Goal: Information Seeking & Learning: Learn about a topic

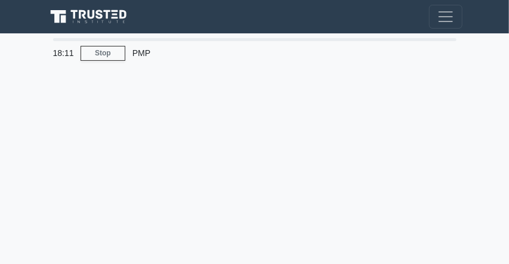
click at [78, 14] on div at bounding box center [255, 17] width 430 height 24
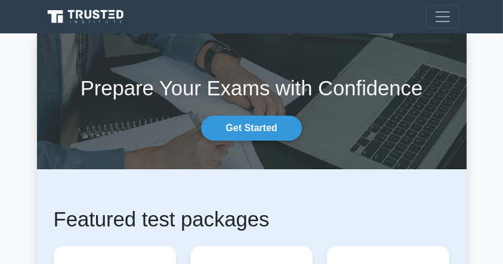
scroll to position [199, 0]
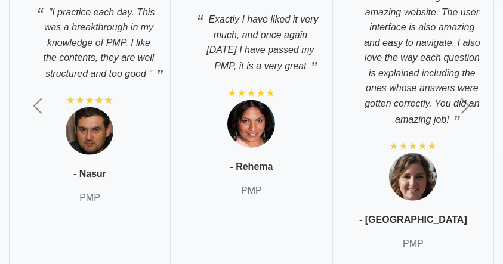
scroll to position [5766, 0]
